Goal: Check status: Check status

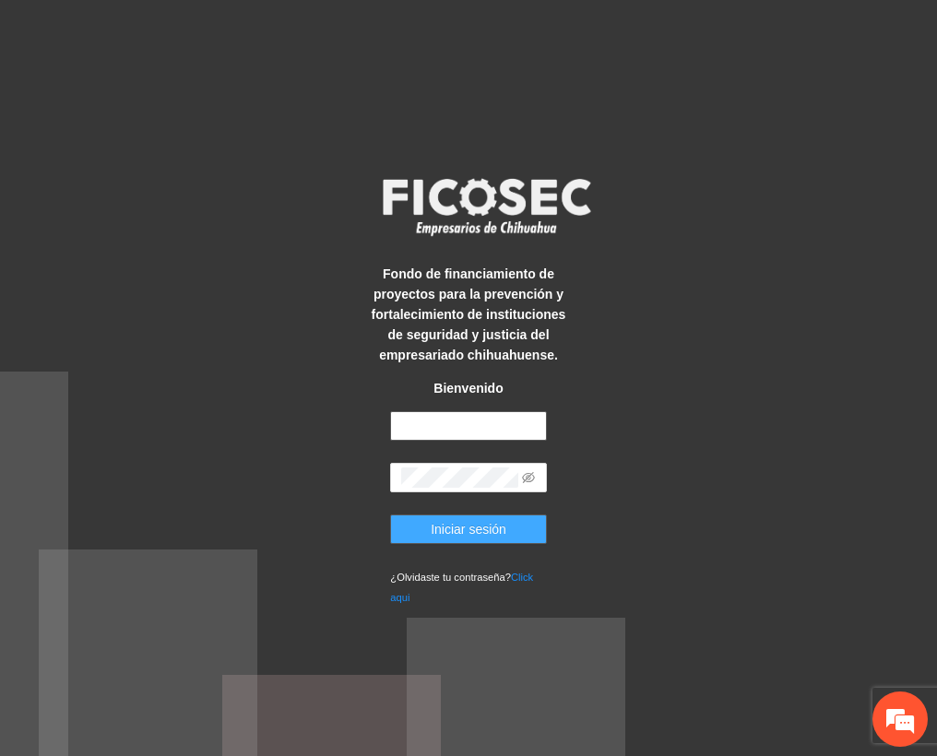
type input "**********"
click at [488, 526] on span "Iniciar sesión" at bounding box center [469, 529] width 76 height 20
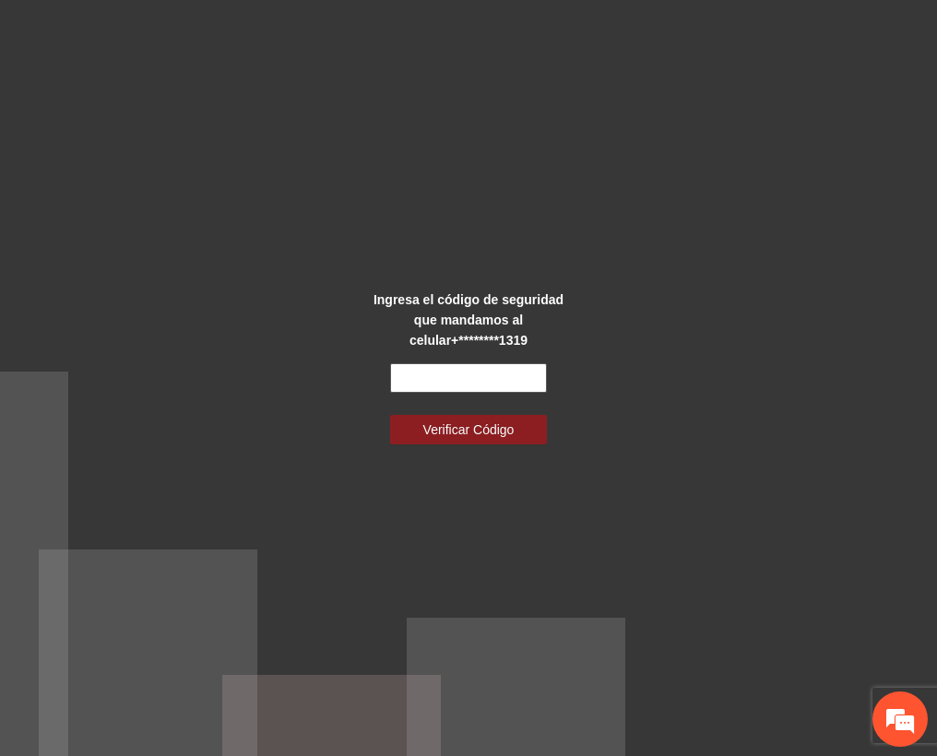
click at [472, 374] on input "text" at bounding box center [468, 378] width 156 height 30
type input "******"
click at [505, 428] on span "Verificar Código" at bounding box center [468, 430] width 91 height 20
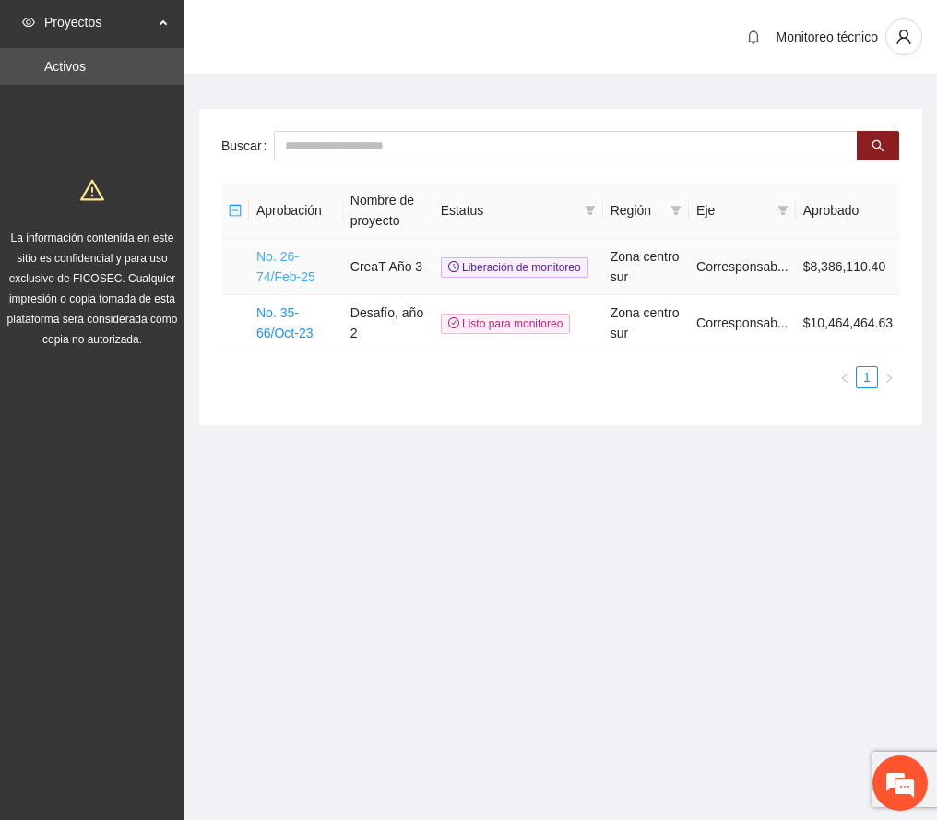
click at [285, 282] on link "No. 26-74/Feb-25" at bounding box center [285, 266] width 59 height 35
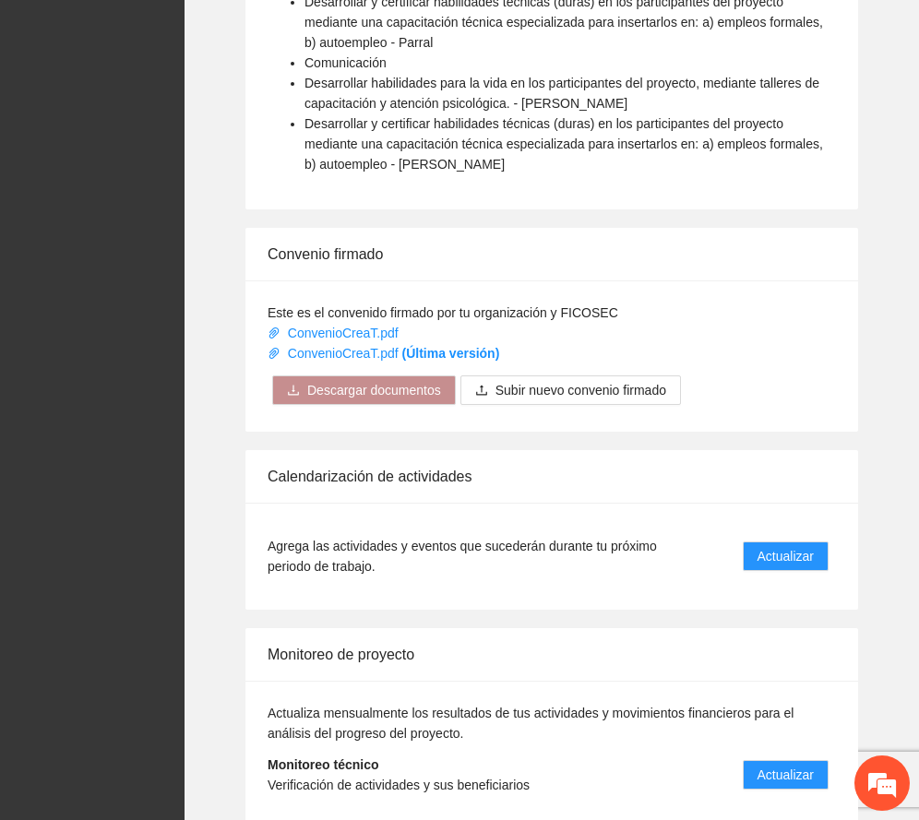
scroll to position [1510, 0]
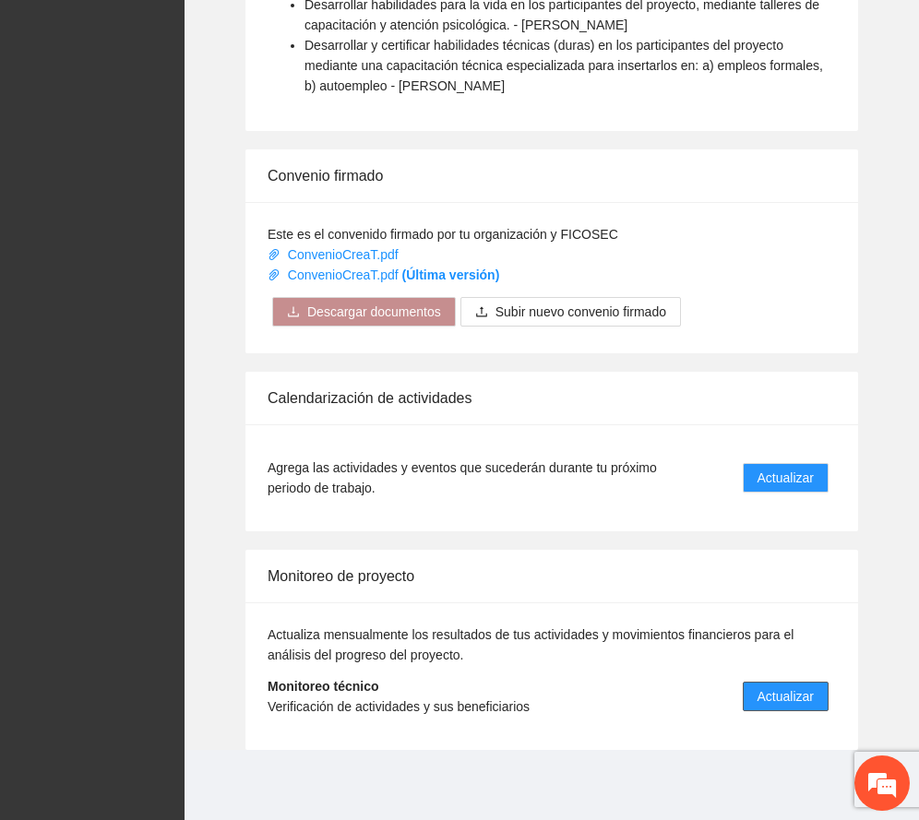
click at [804, 688] on span "Actualizar" at bounding box center [785, 696] width 56 height 20
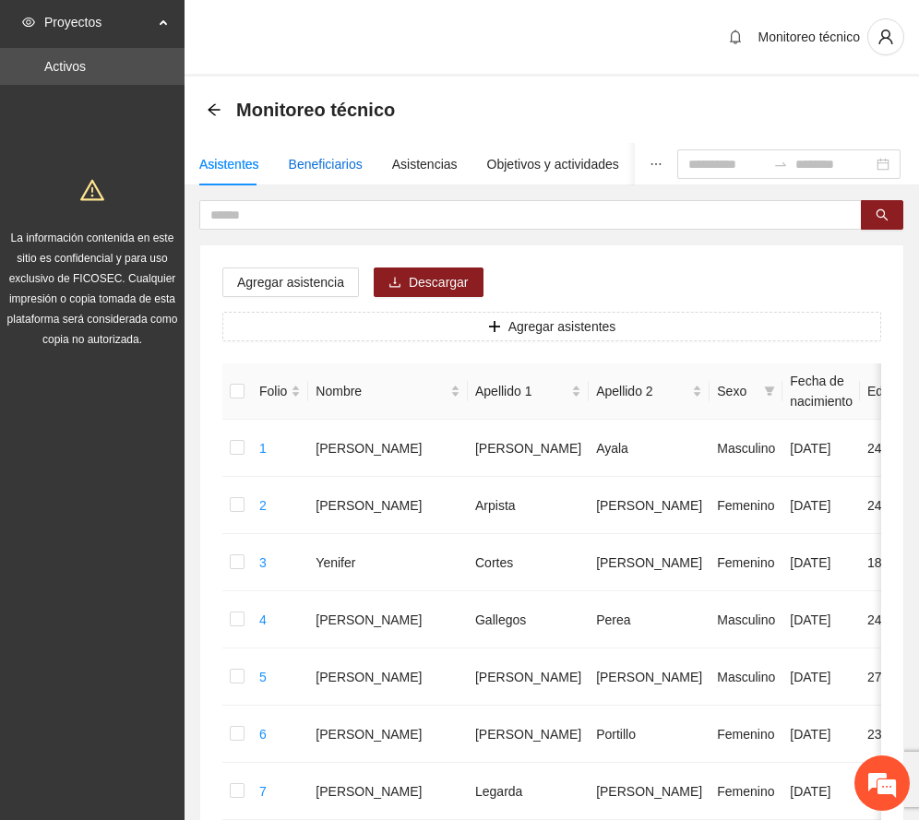
click at [340, 167] on div "Beneficiarios" at bounding box center [326, 164] width 74 height 20
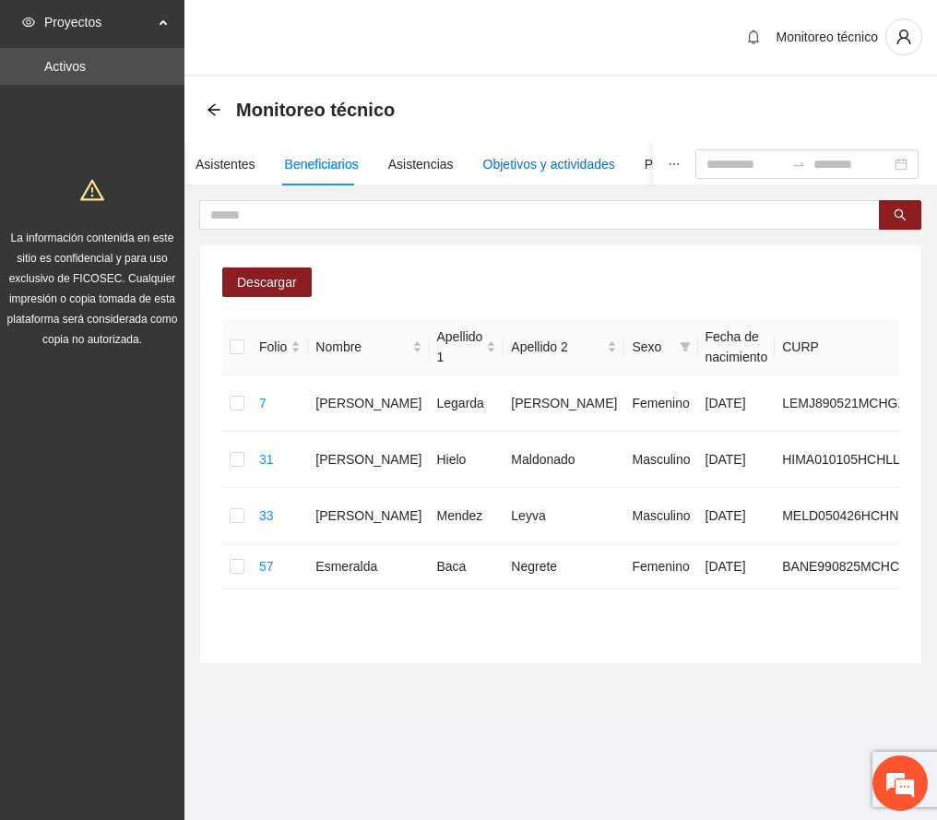
click at [554, 155] on div "Objetivos y actividades" at bounding box center [549, 164] width 132 height 20
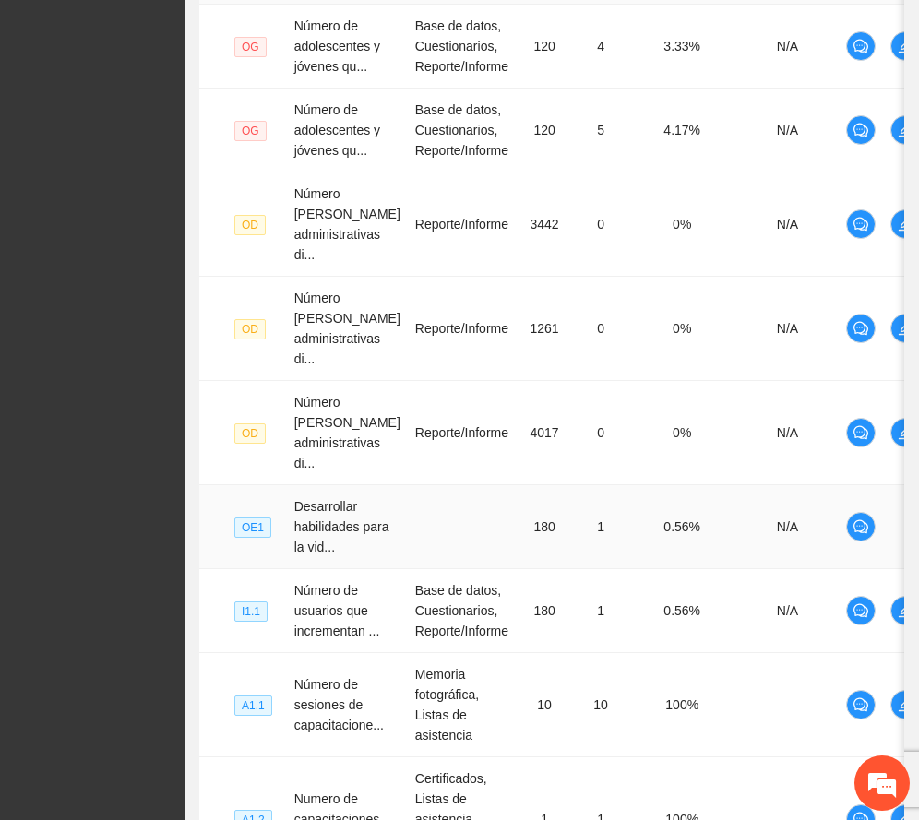
scroll to position [857, 0]
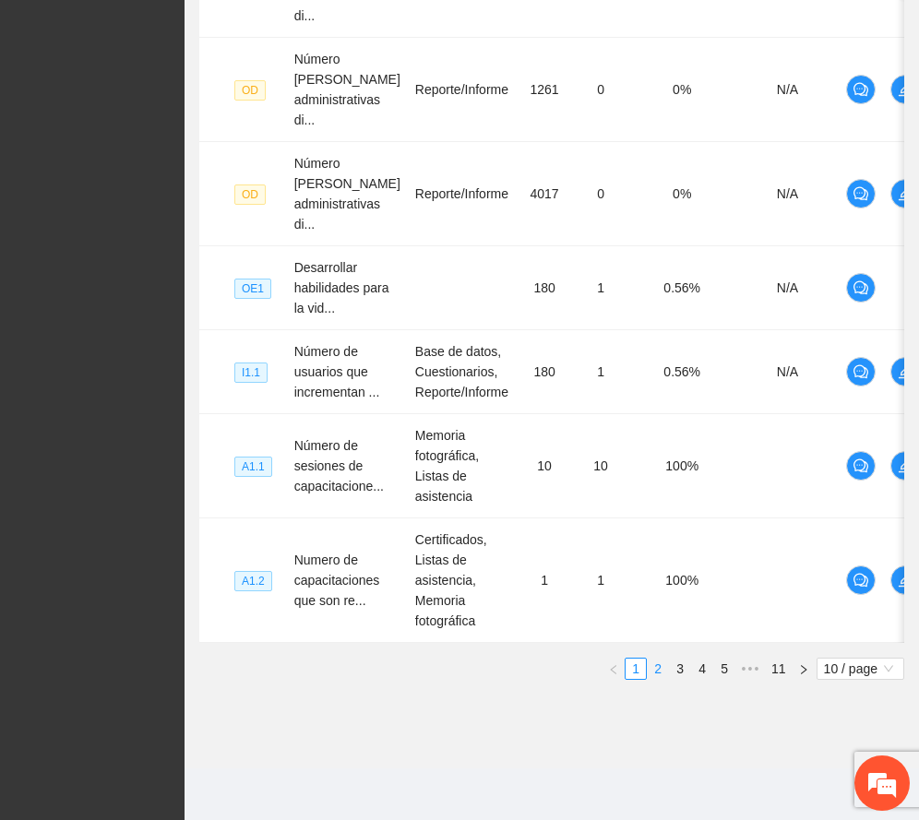
click at [660, 664] on link "2" at bounding box center [658, 669] width 20 height 20
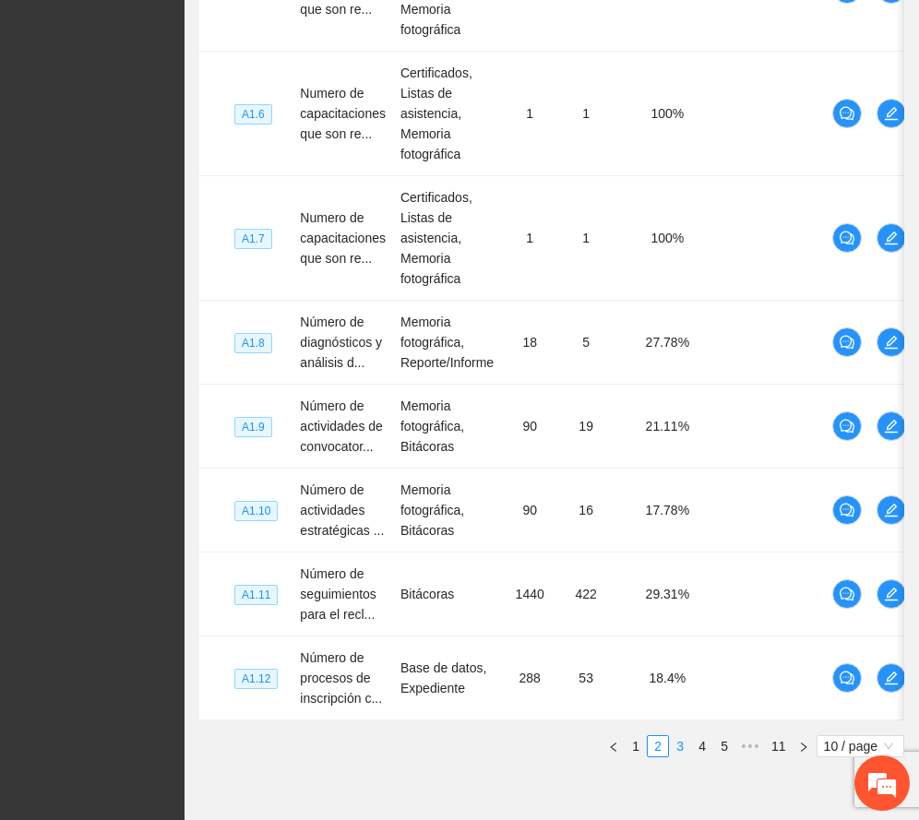
click at [679, 756] on link "3" at bounding box center [680, 746] width 20 height 20
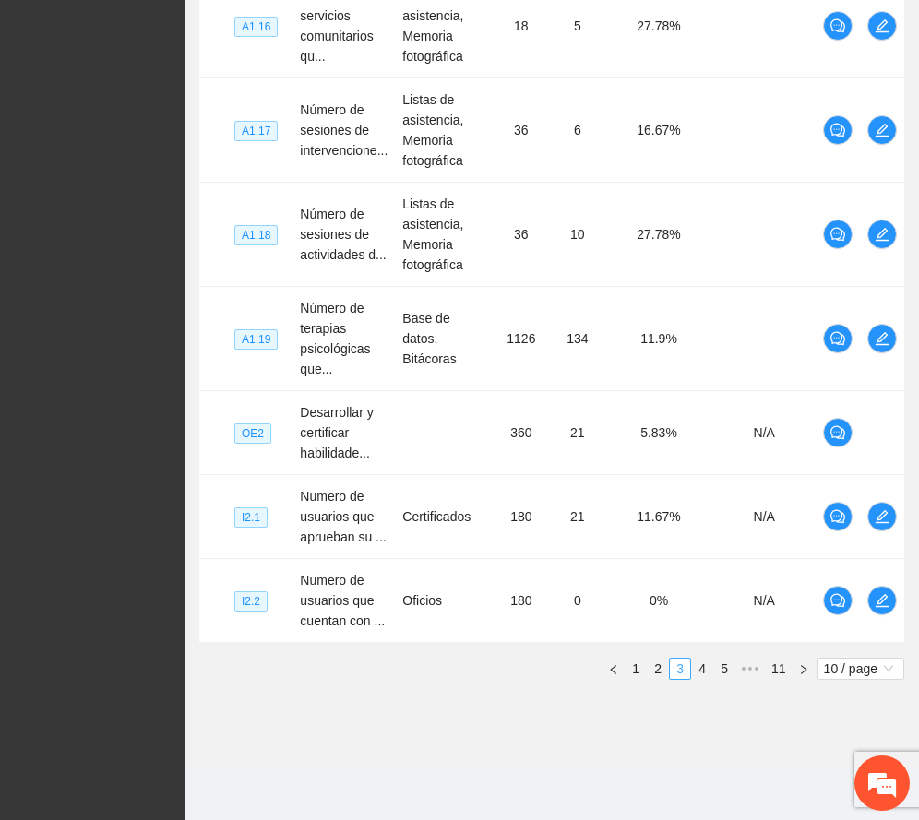
scroll to position [838, 0]
click at [705, 666] on link "4" at bounding box center [702, 669] width 20 height 20
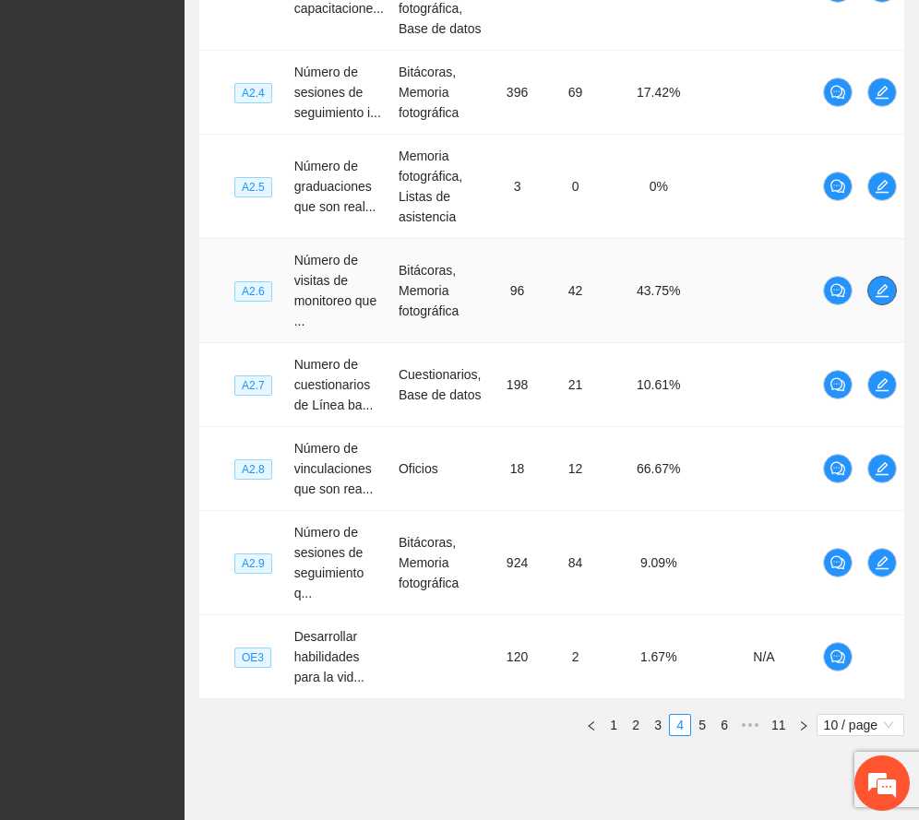
click at [886, 292] on icon "edit" at bounding box center [881, 290] width 15 height 15
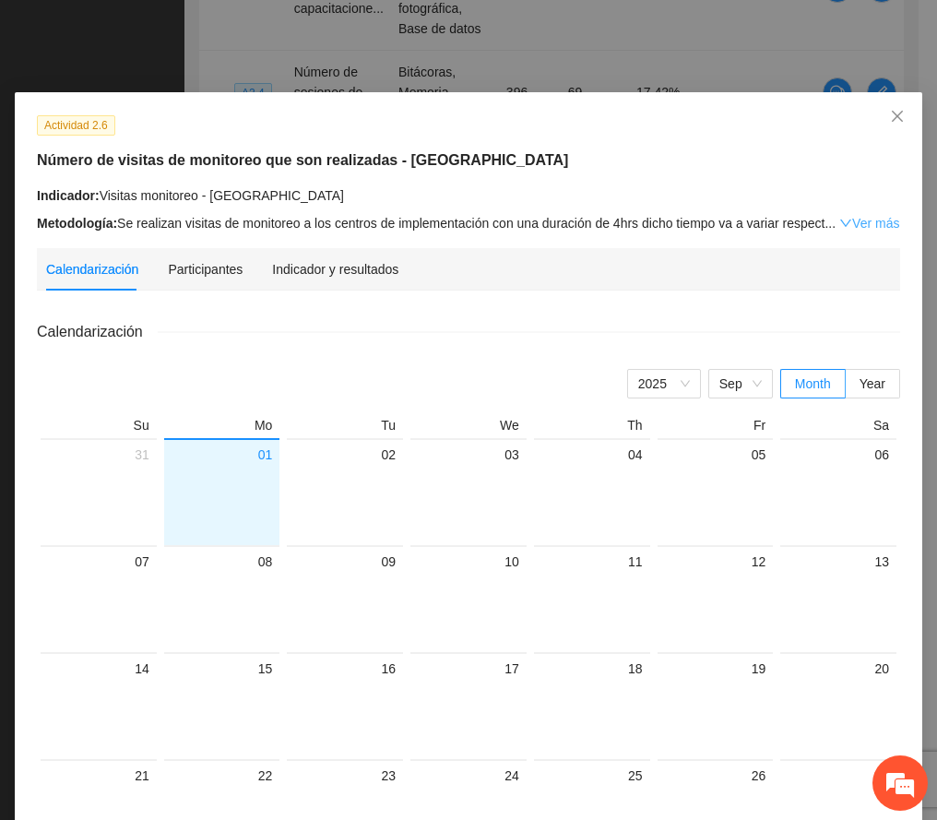
click at [871, 225] on link "Ver más" at bounding box center [869, 223] width 60 height 15
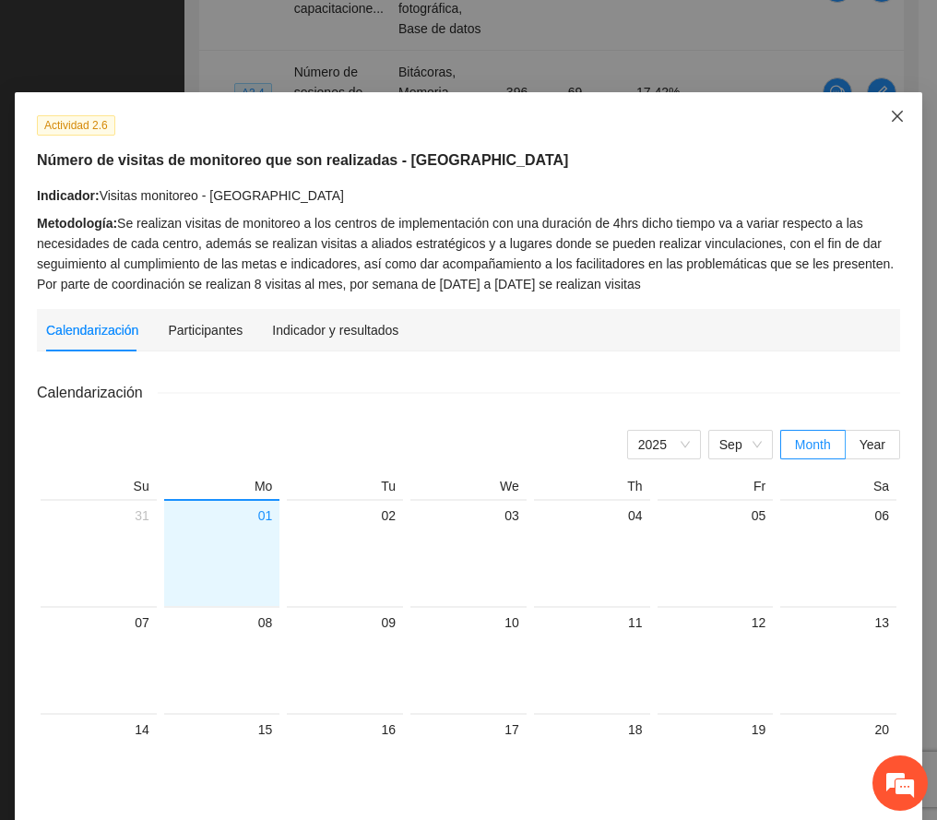
click at [890, 116] on icon "close" at bounding box center [897, 116] width 15 height 15
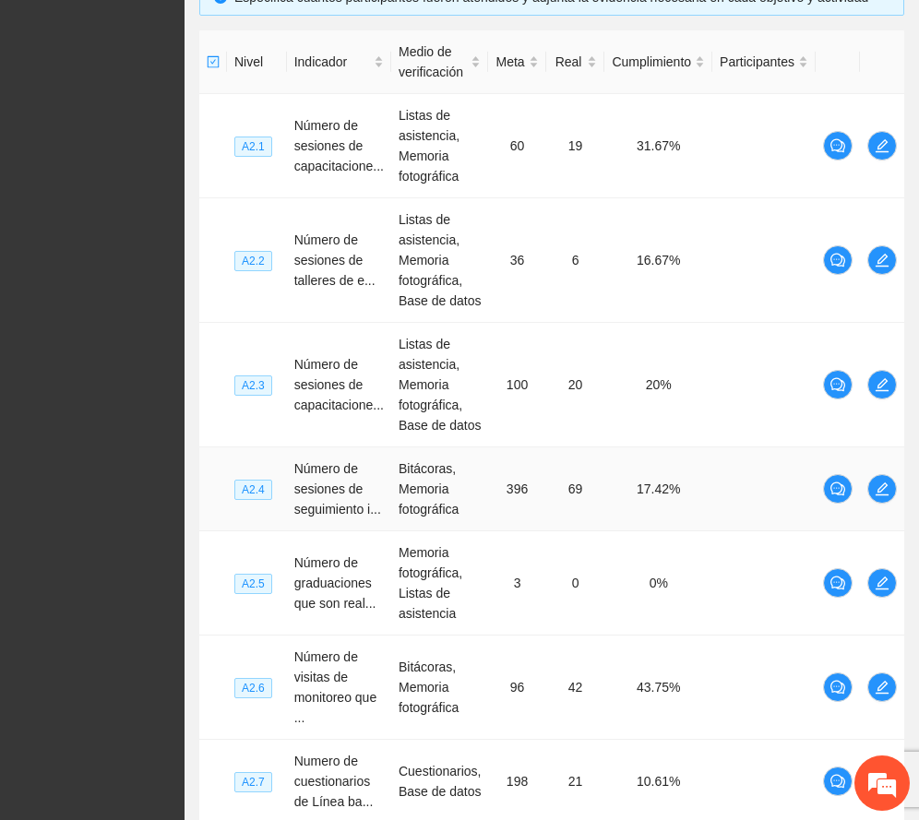
scroll to position [0, 0]
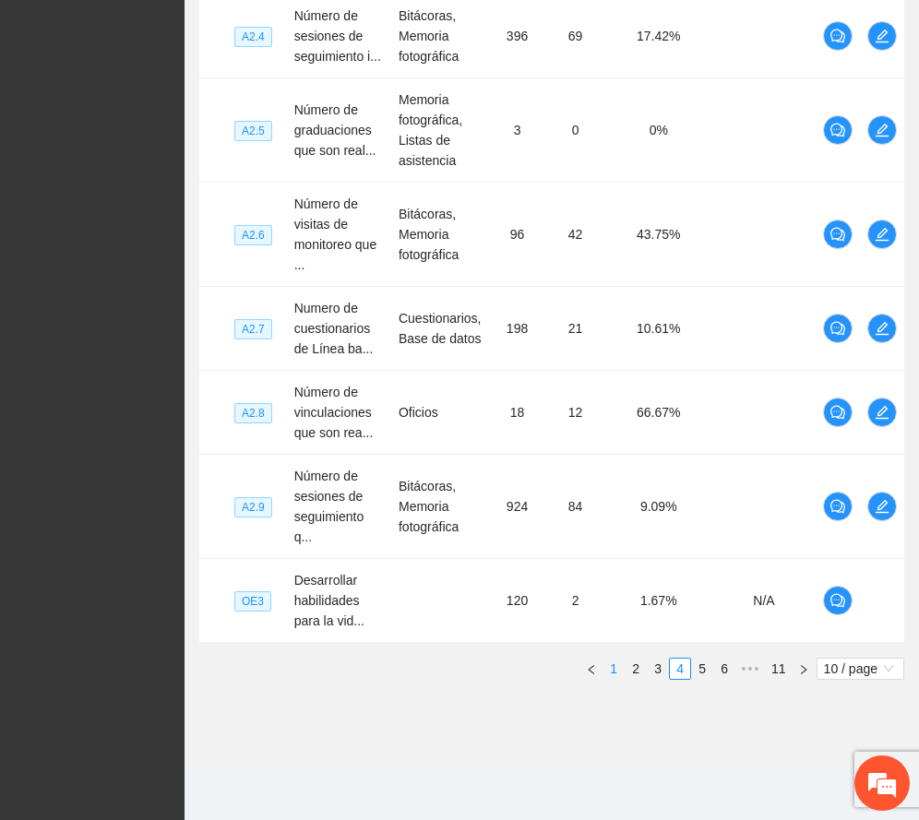
click at [607, 670] on link "1" at bounding box center [613, 669] width 20 height 20
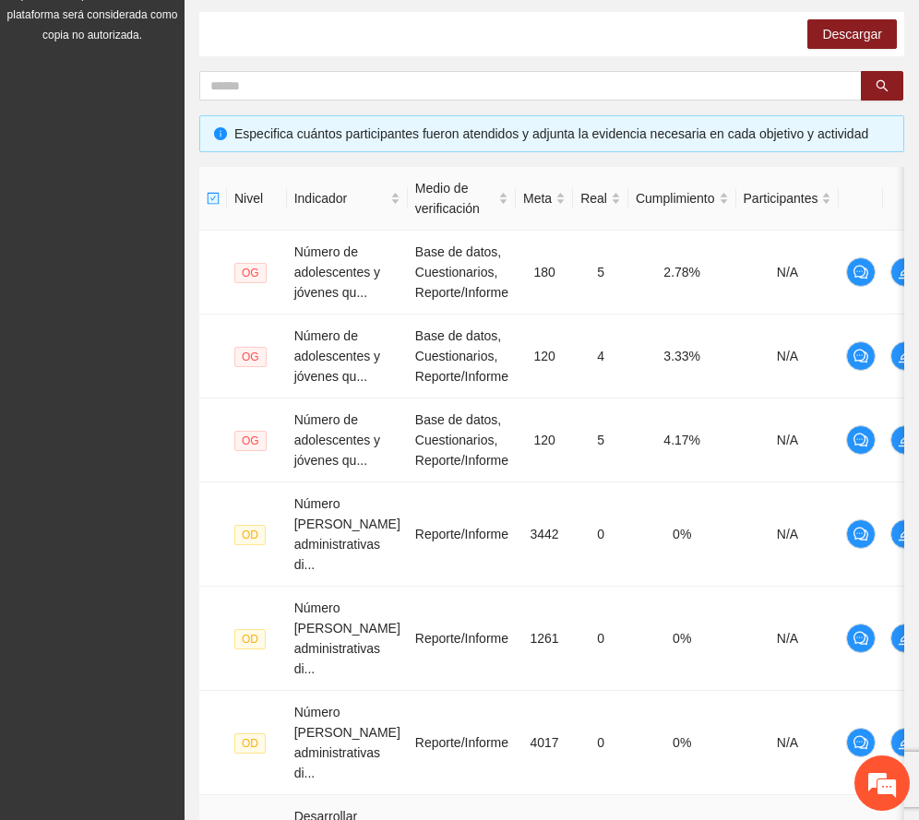
scroll to position [260, 0]
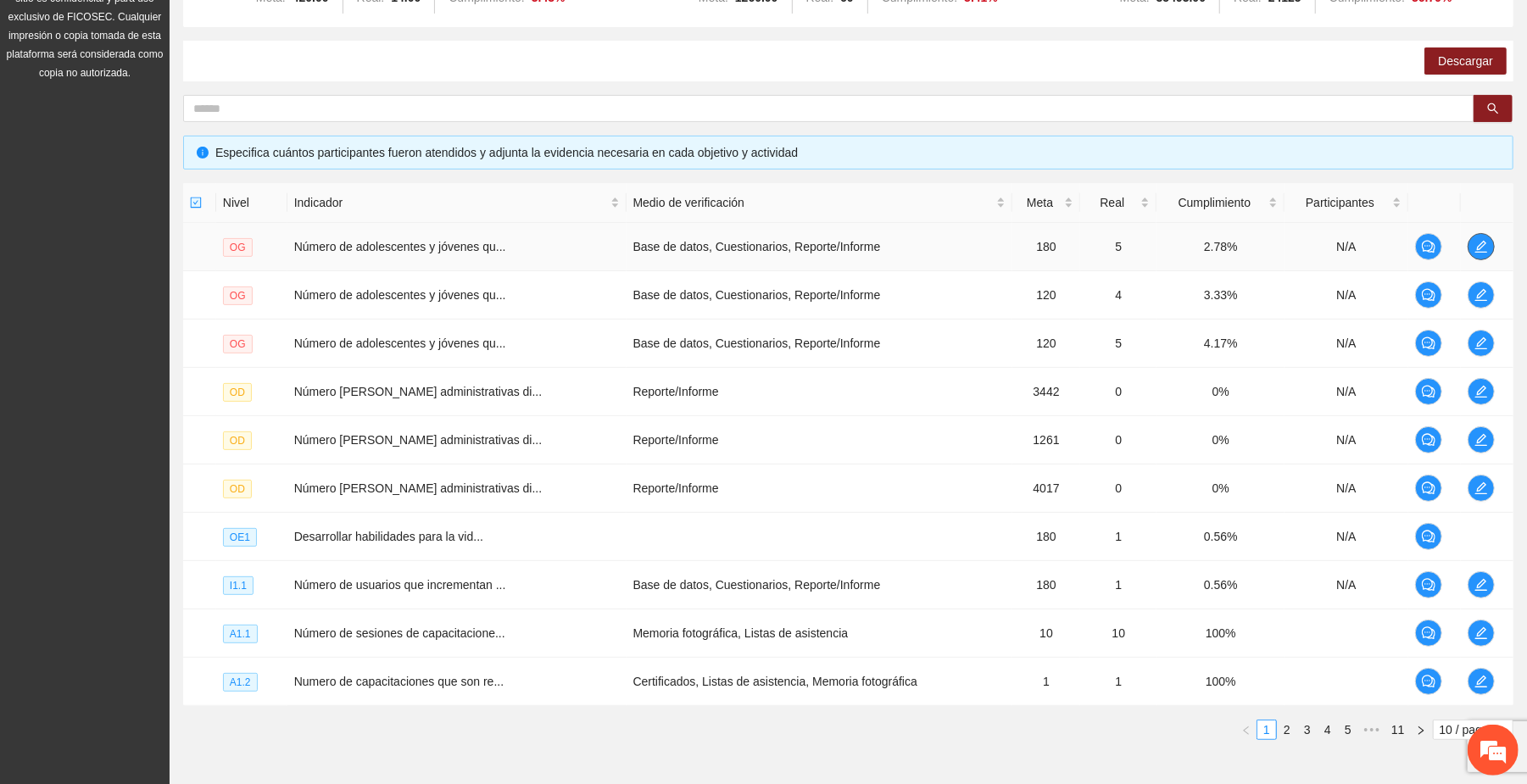
click at [860, 248] on icon "edit" at bounding box center [1481, 246] width 14 height 14
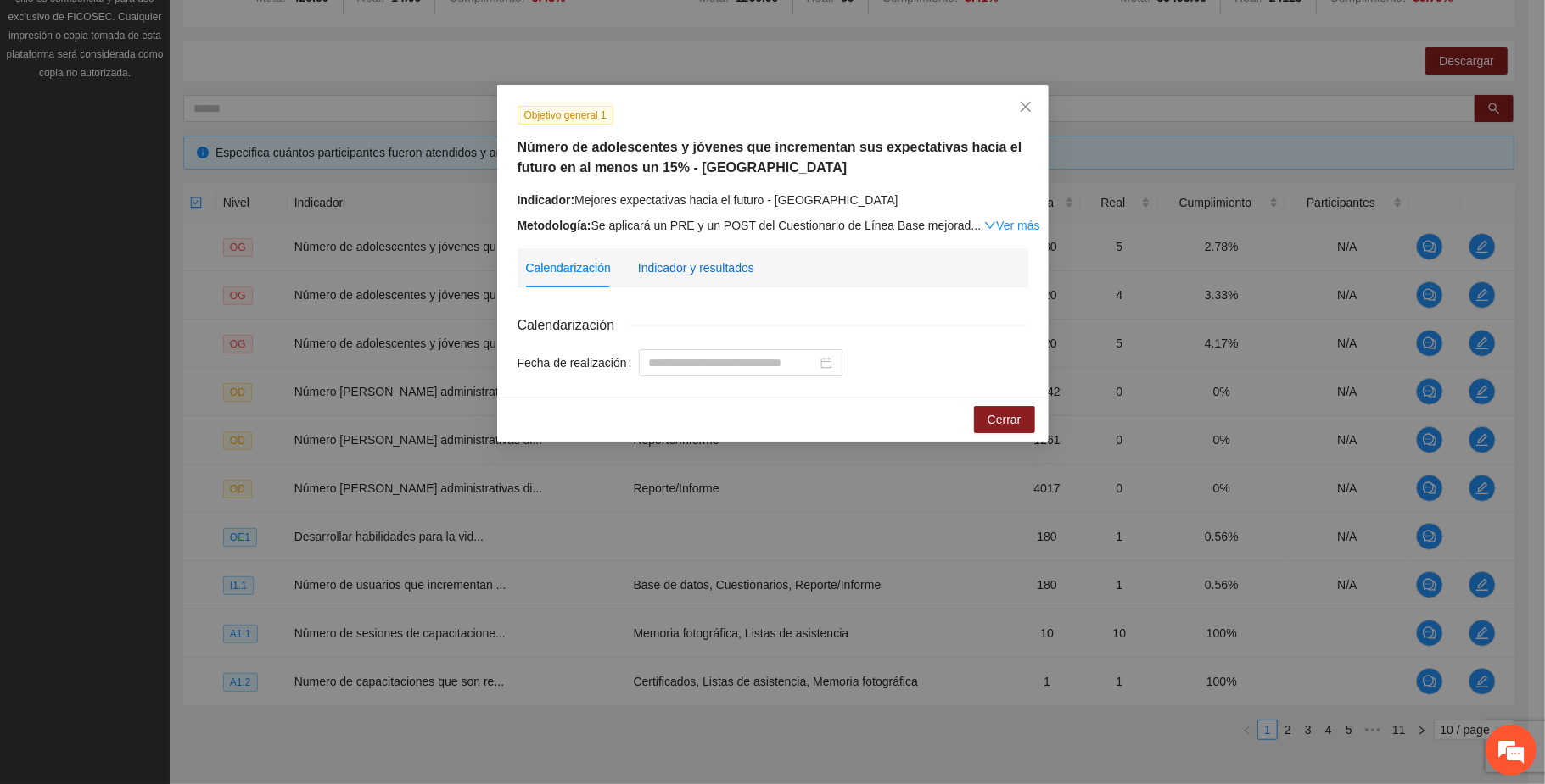
click at [670, 258] on div "Indicador y resultados" at bounding box center [696, 267] width 116 height 18
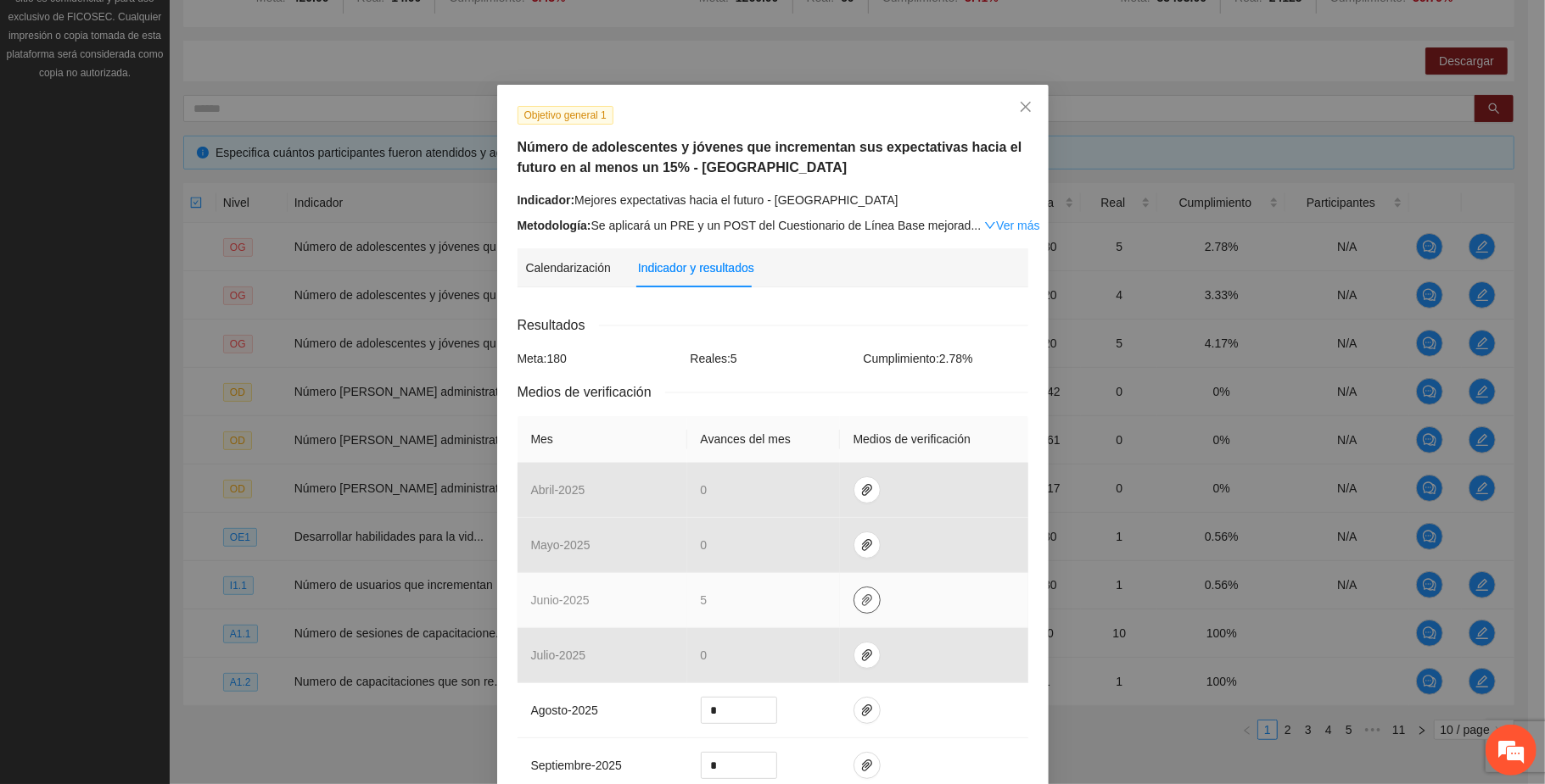
click at [860, 595] on icon "paper-clip" at bounding box center [866, 600] width 14 height 14
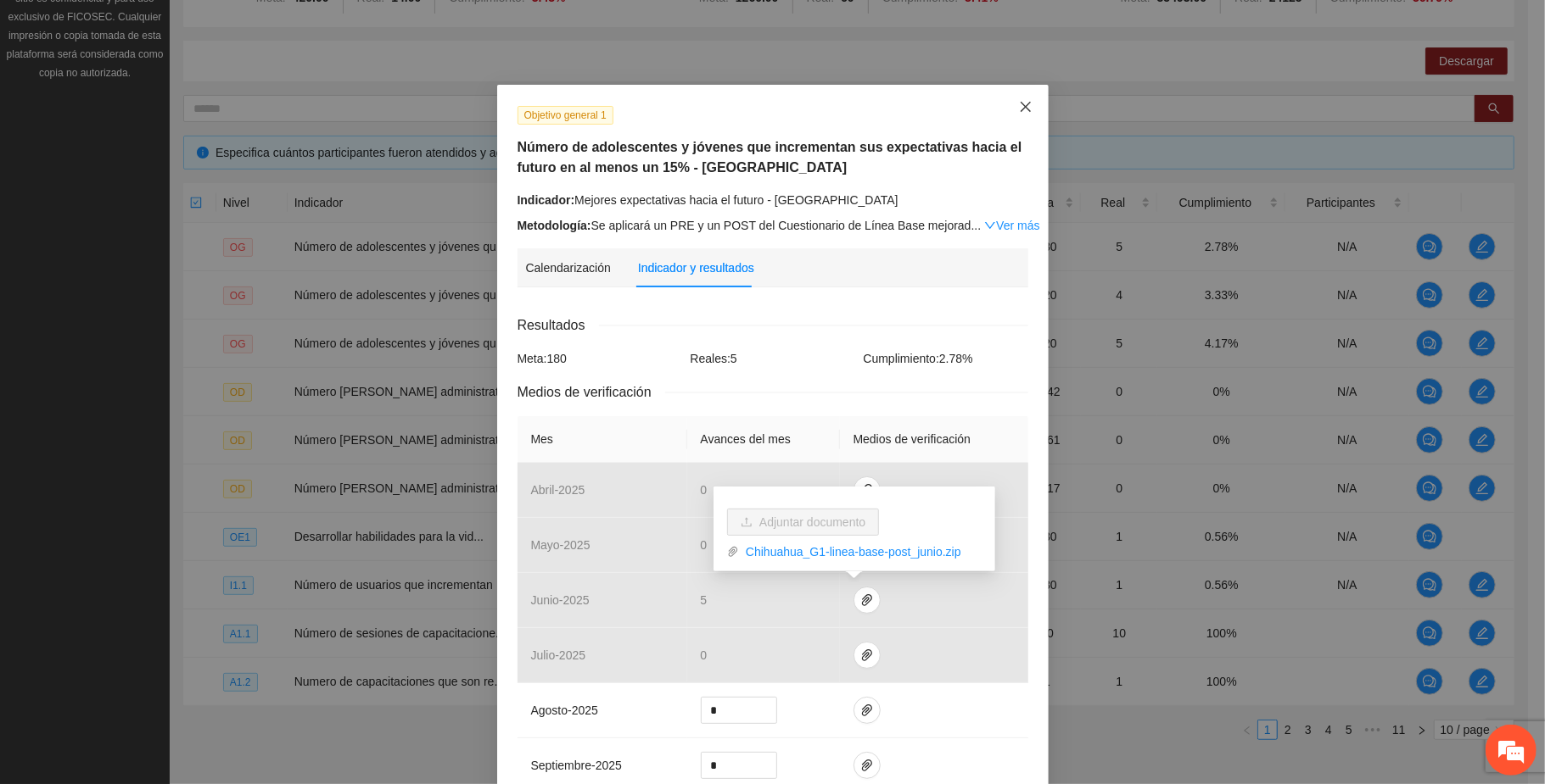
click at [861, 103] on icon "close" at bounding box center [1025, 107] width 14 height 14
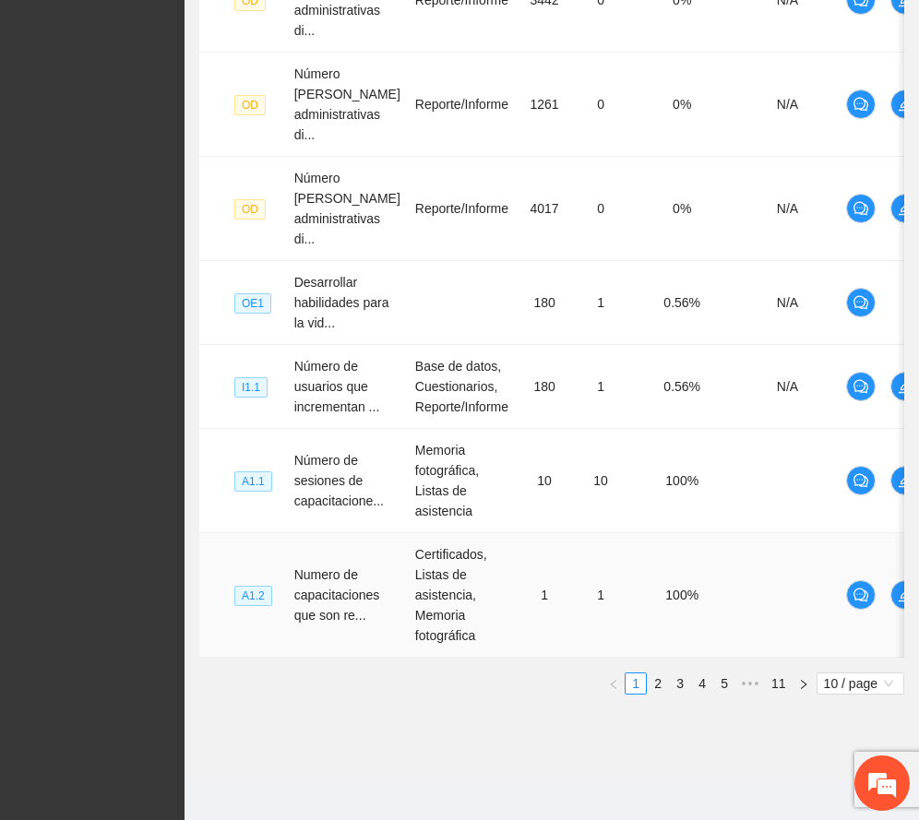
scroll to position [875, 0]
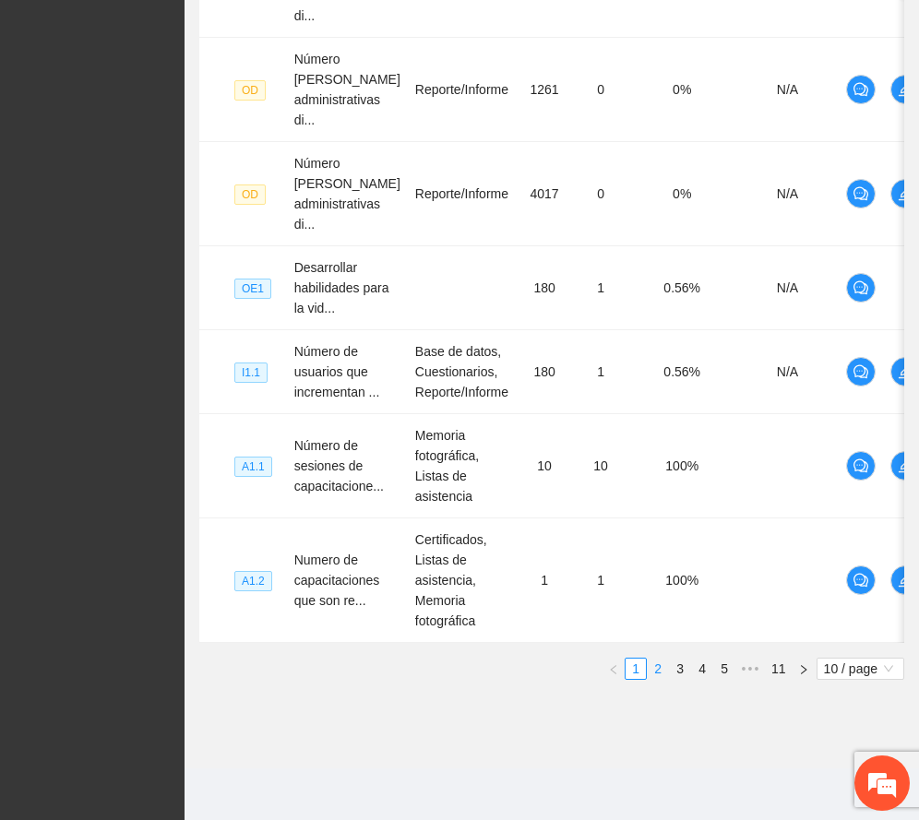
click at [655, 668] on link "2" at bounding box center [658, 669] width 20 height 20
